Goal: Information Seeking & Learning: Find specific fact

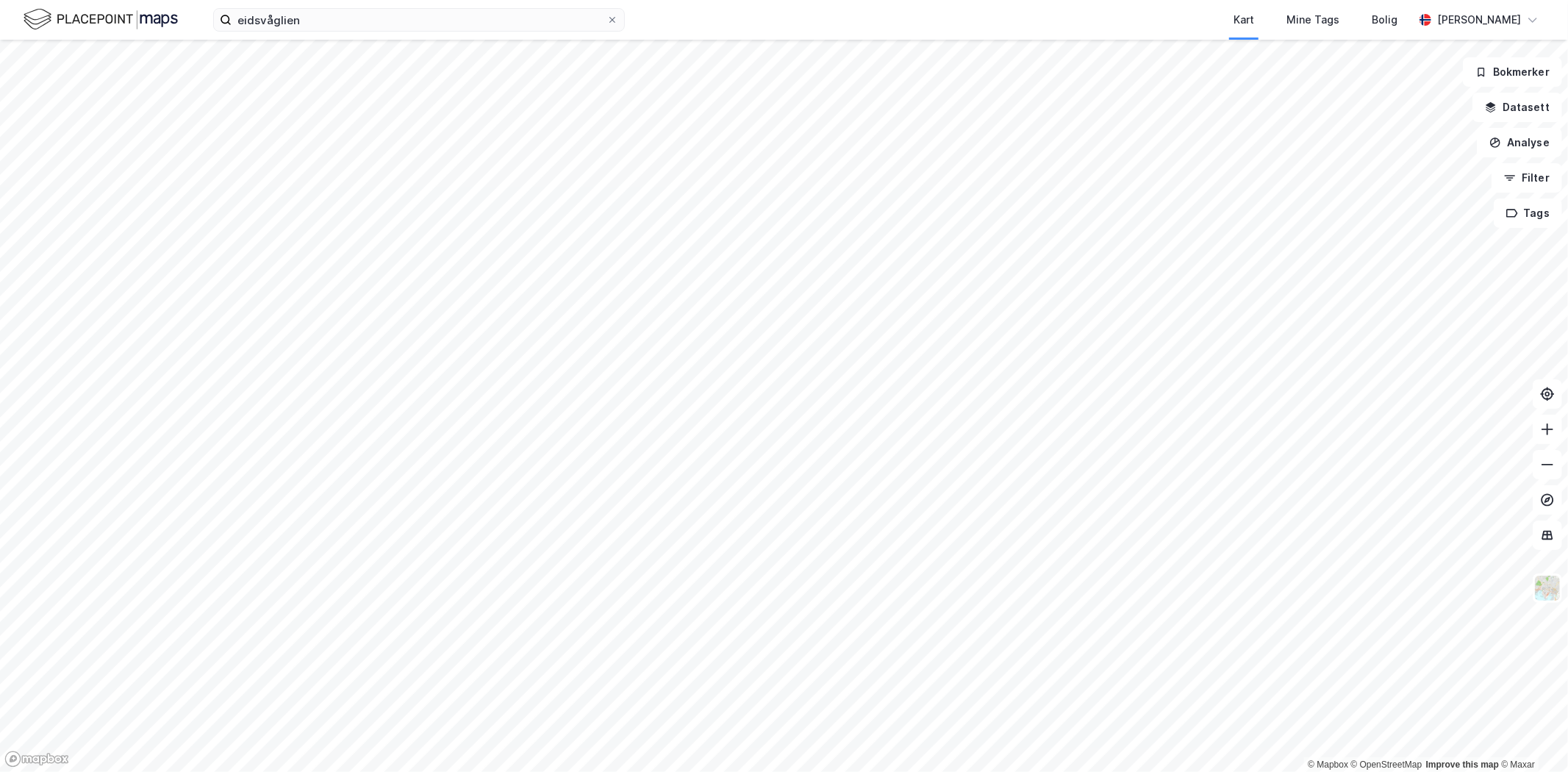
click at [1553, 432] on icon at bounding box center [1548, 429] width 15 height 15
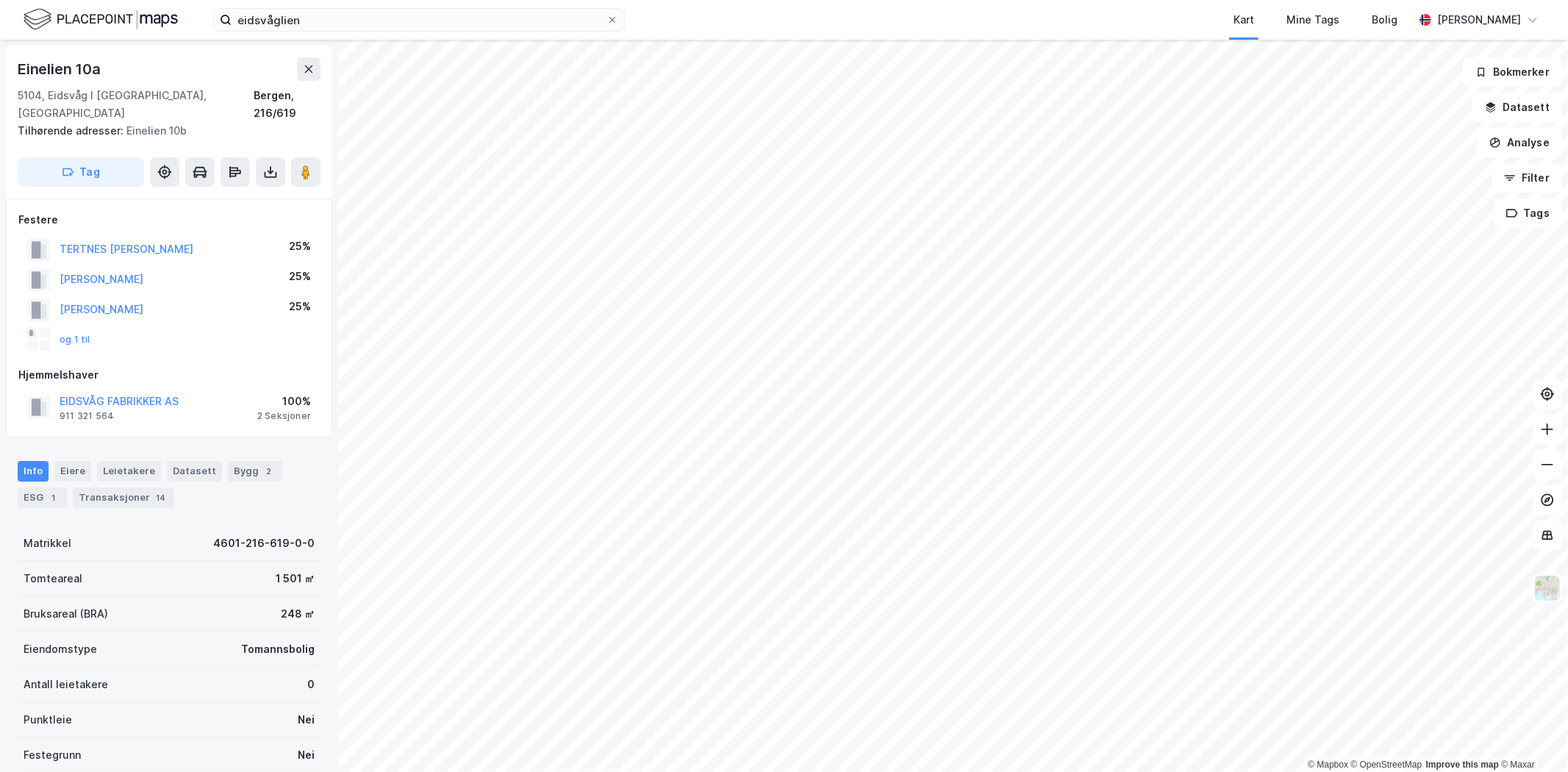
click at [0, 0] on button "og 1 til" at bounding box center [0, 0] width 0 height 0
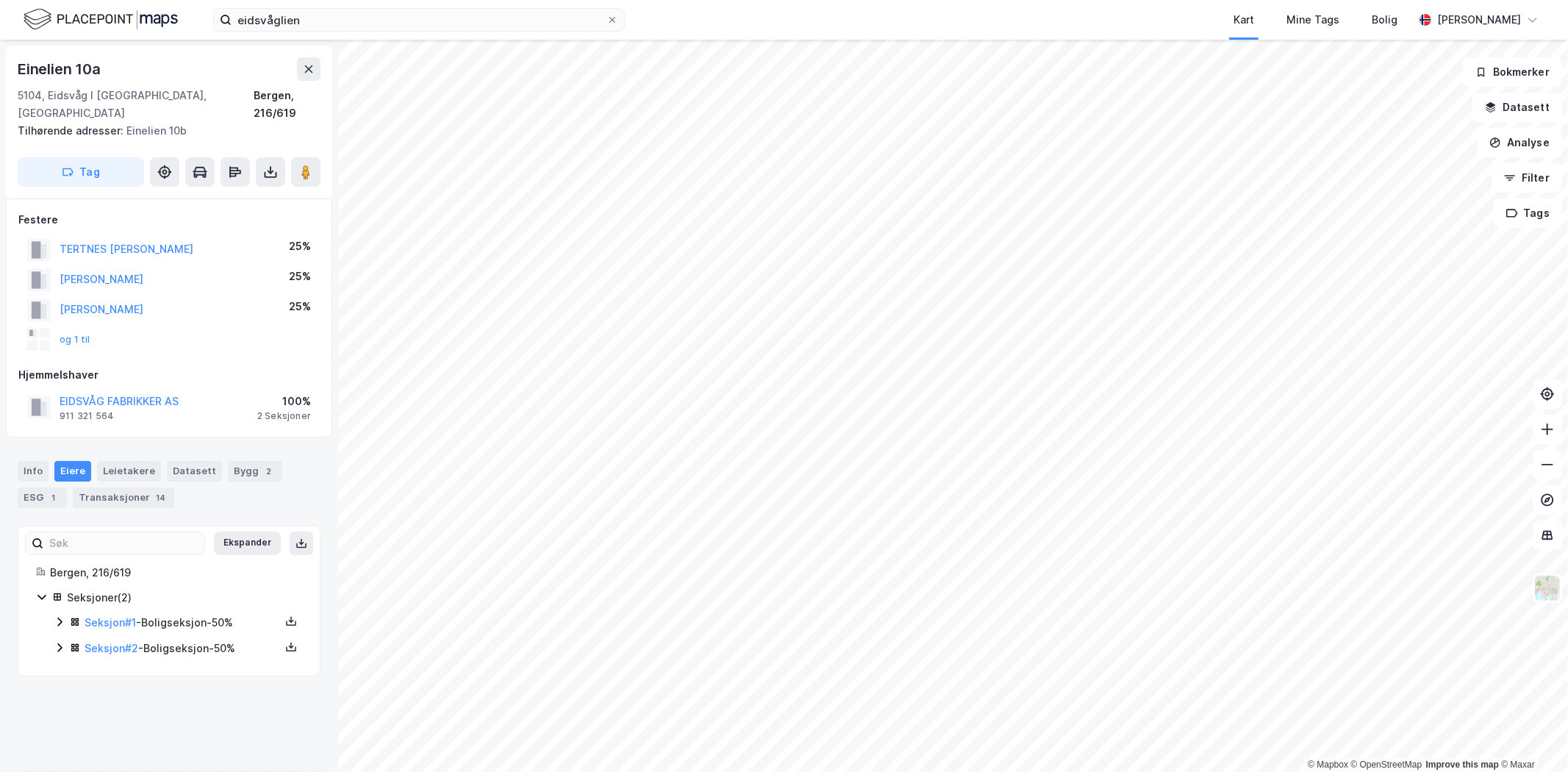
click at [0, 0] on button "og 1 til" at bounding box center [0, 0] width 0 height 0
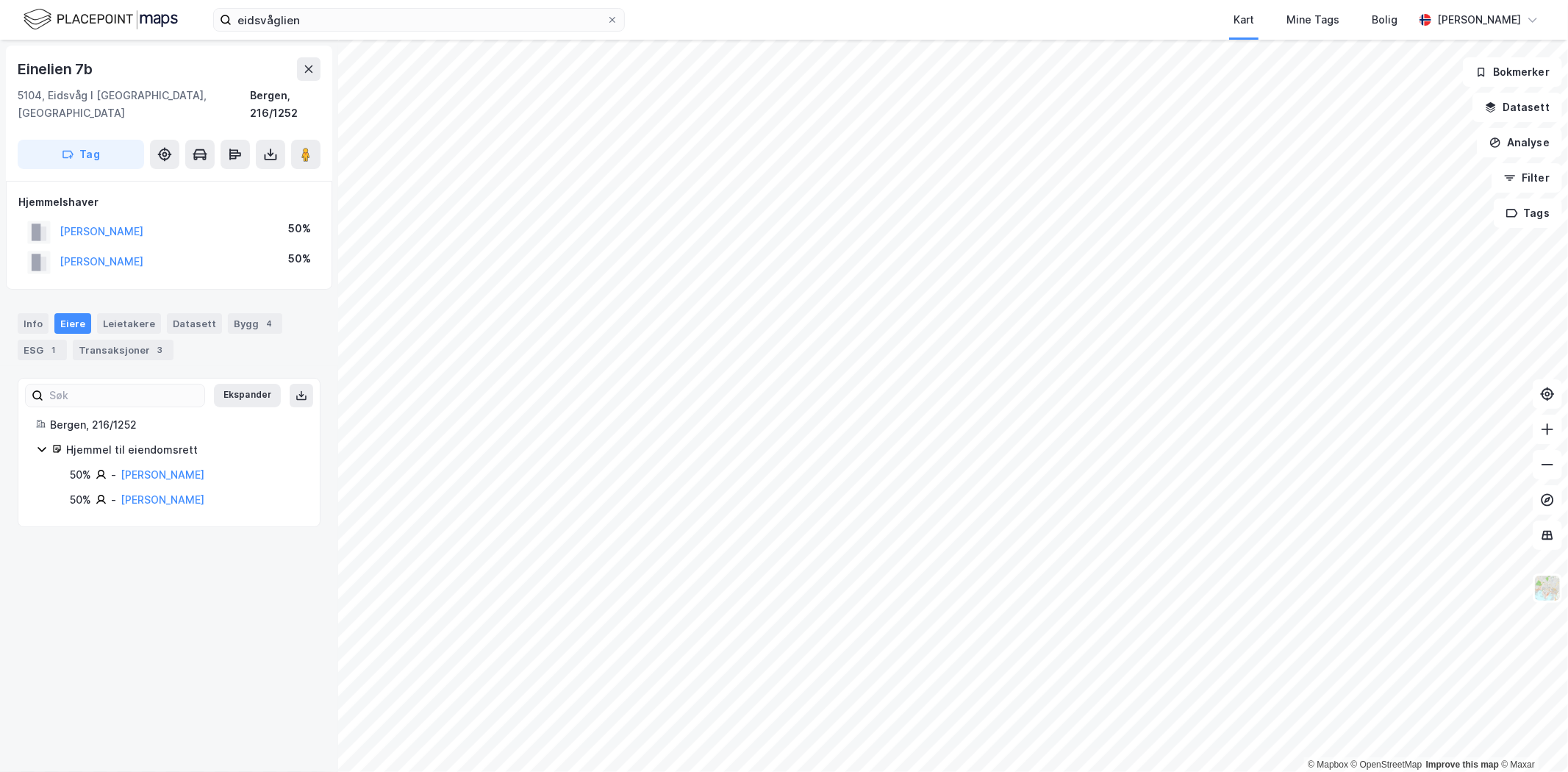
click at [151, 469] on link "[PERSON_NAME]" at bounding box center [162, 475] width 83 height 12
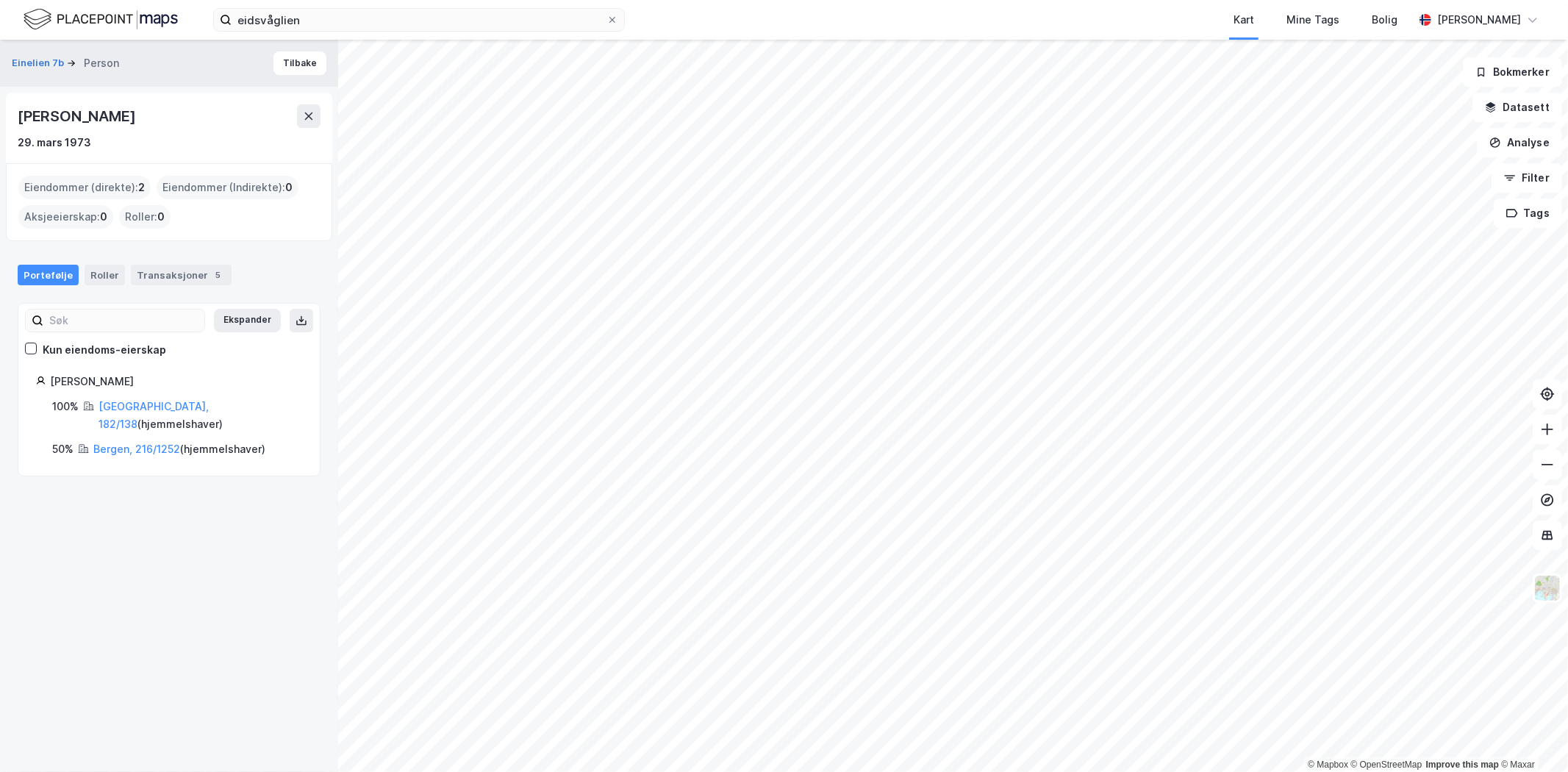
click at [160, 406] on link "[GEOGRAPHIC_DATA], 182/138" at bounding box center [153, 415] width 110 height 30
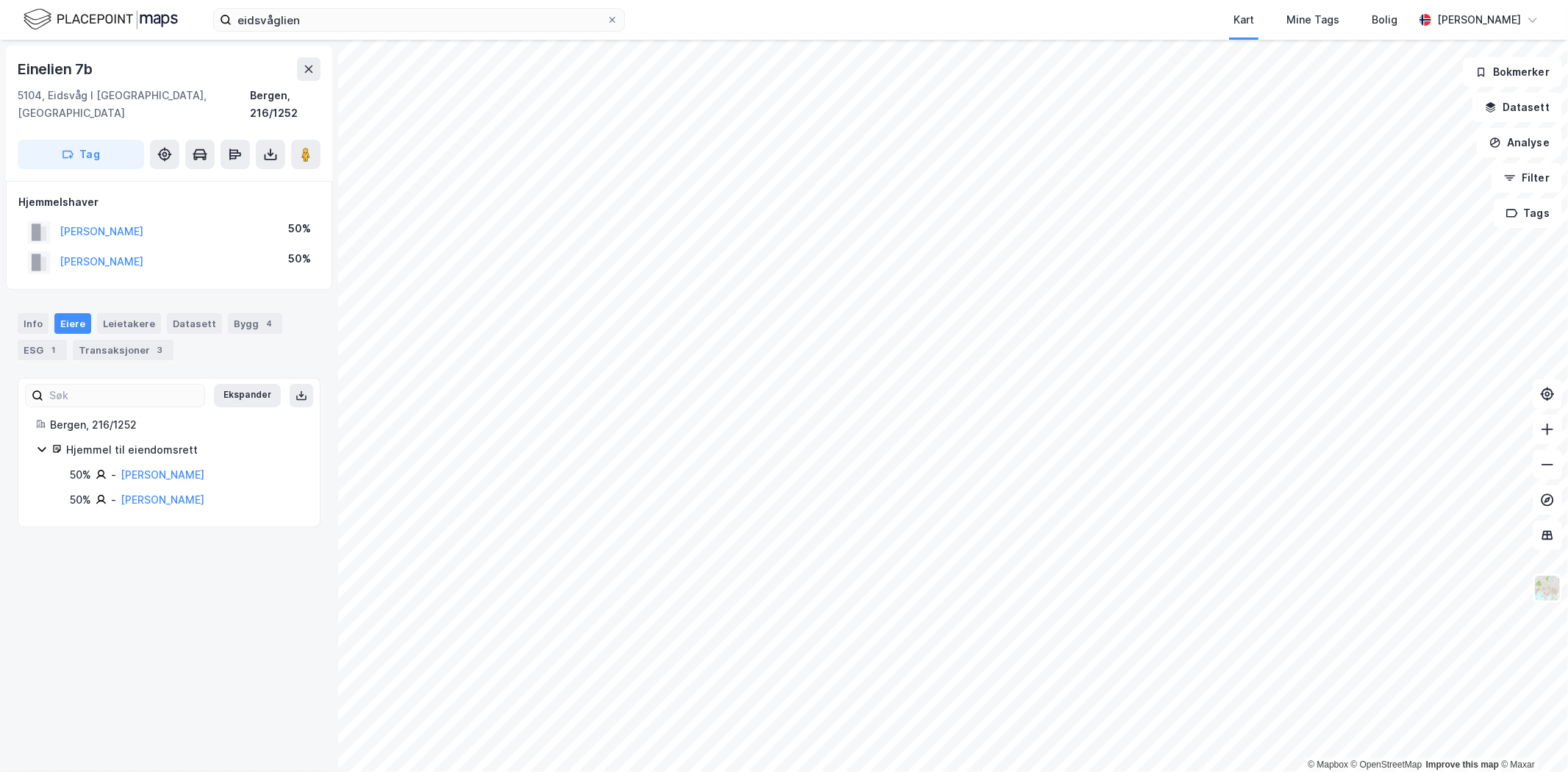
click at [0, 0] on button "[PERSON_NAME]" at bounding box center [0, 0] width 0 height 0
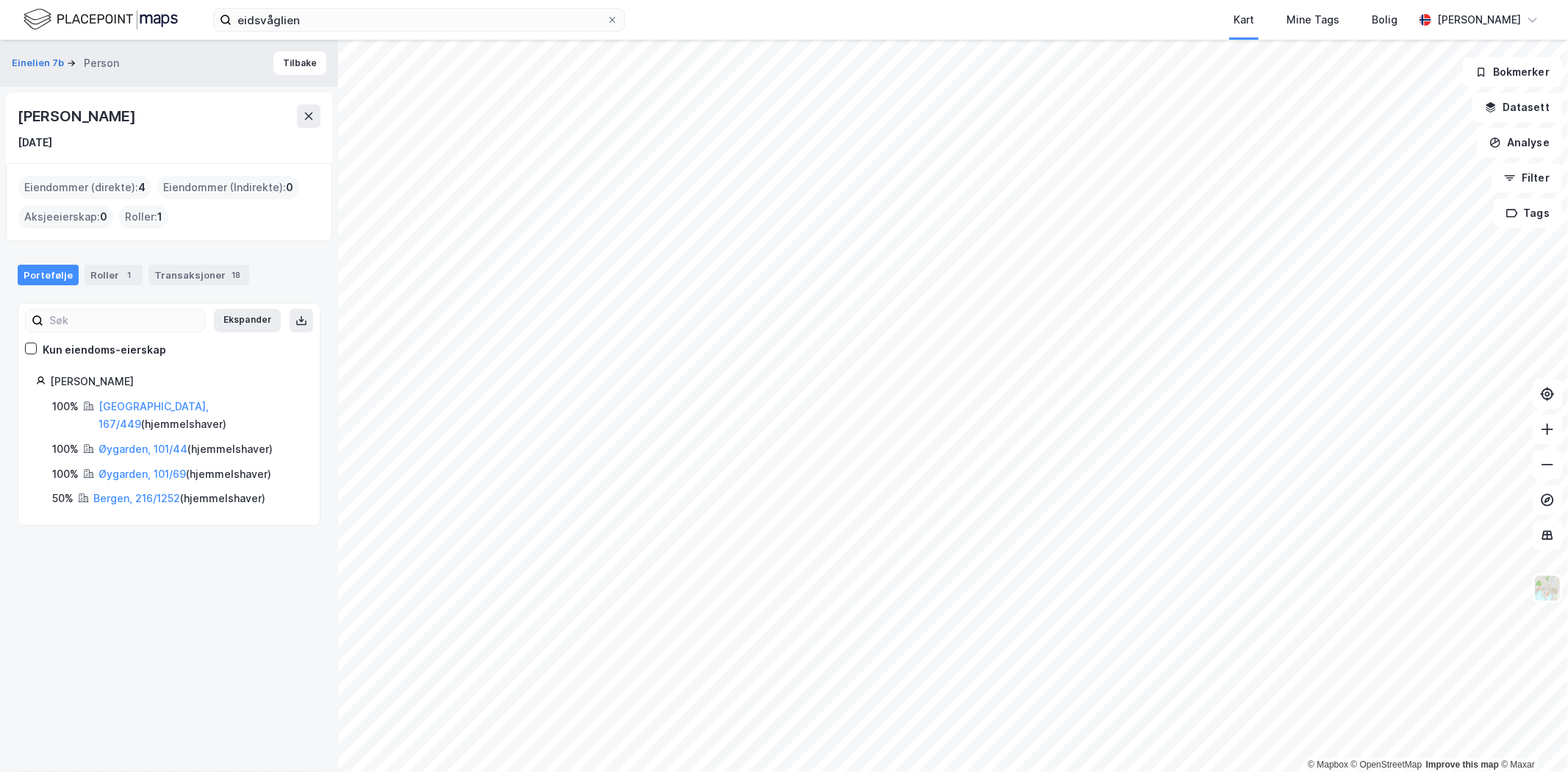
click at [150, 408] on link "[GEOGRAPHIC_DATA], 167/449" at bounding box center [153, 415] width 110 height 30
